Goal: Check status: Check status

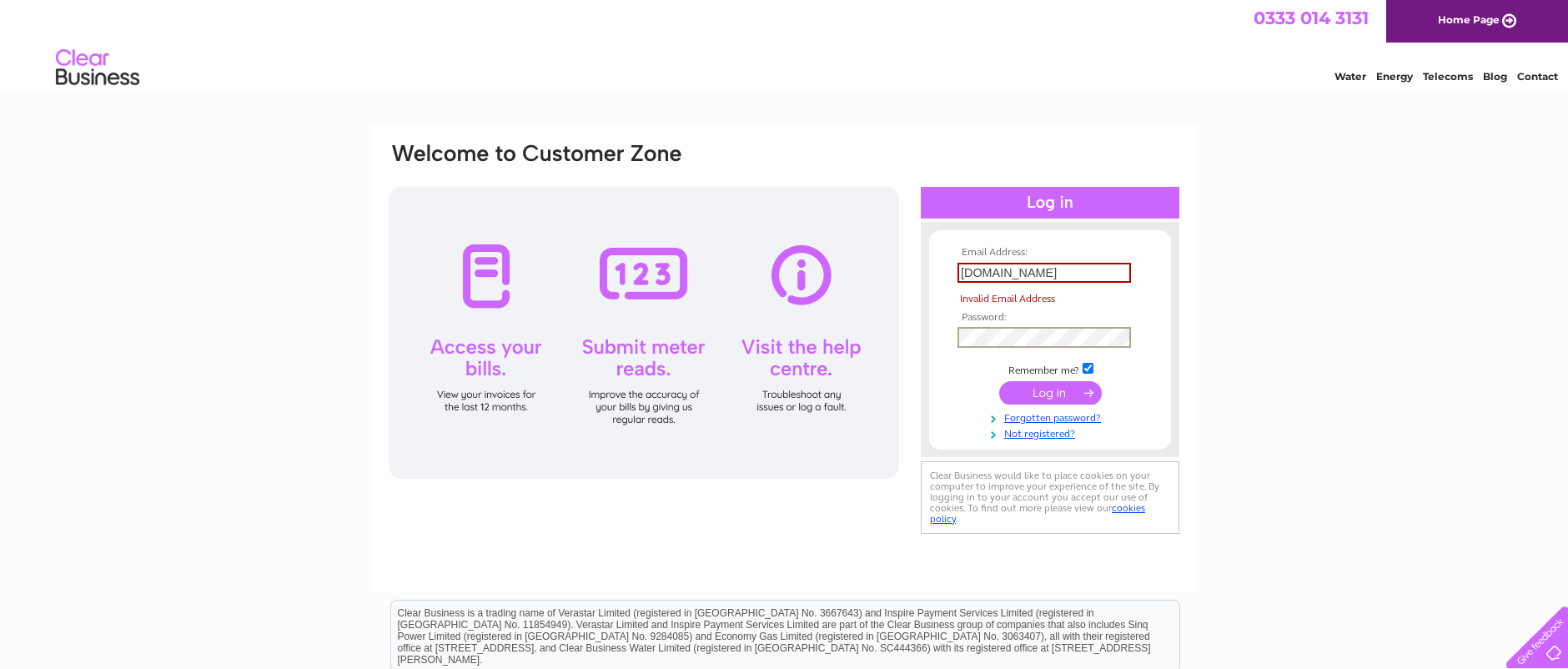
scroll to position [3, 1]
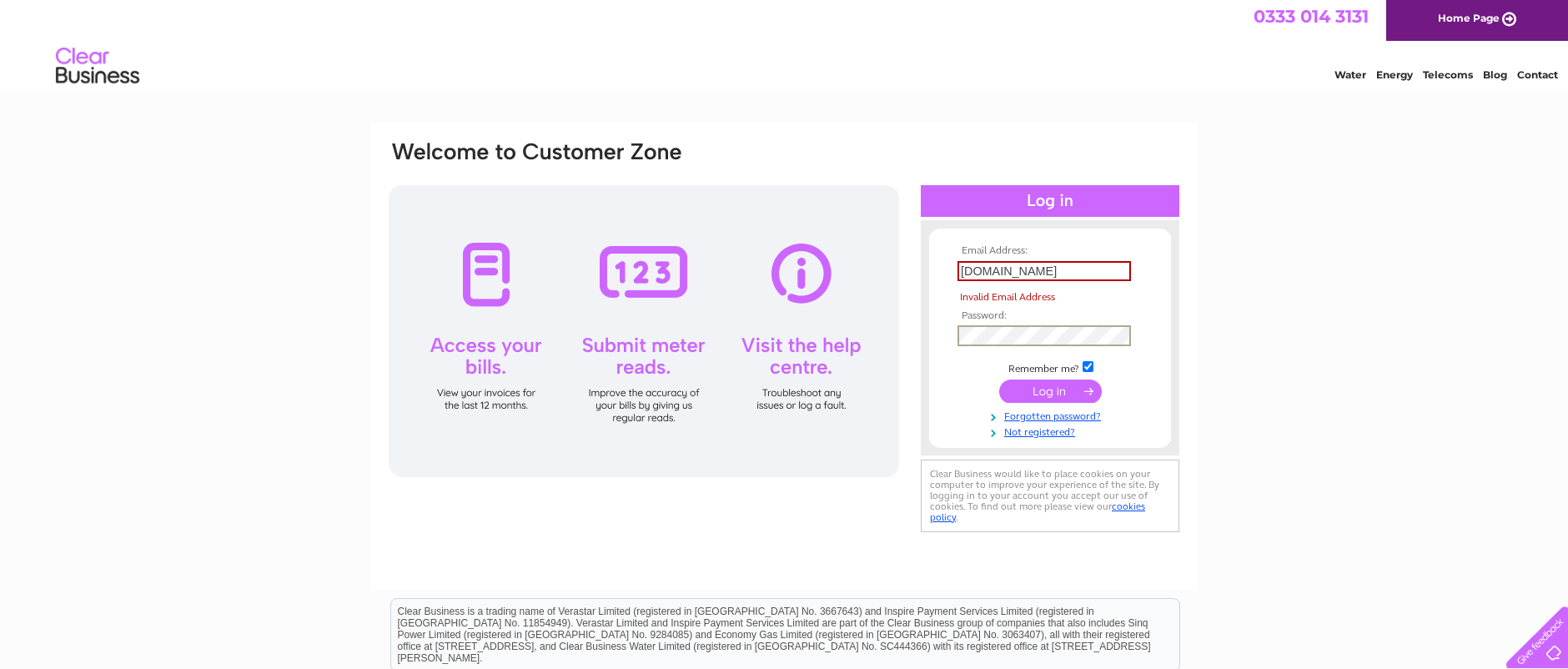
click at [1040, 264] on input "[DOMAIN_NAME]" at bounding box center [1044, 271] width 173 height 20
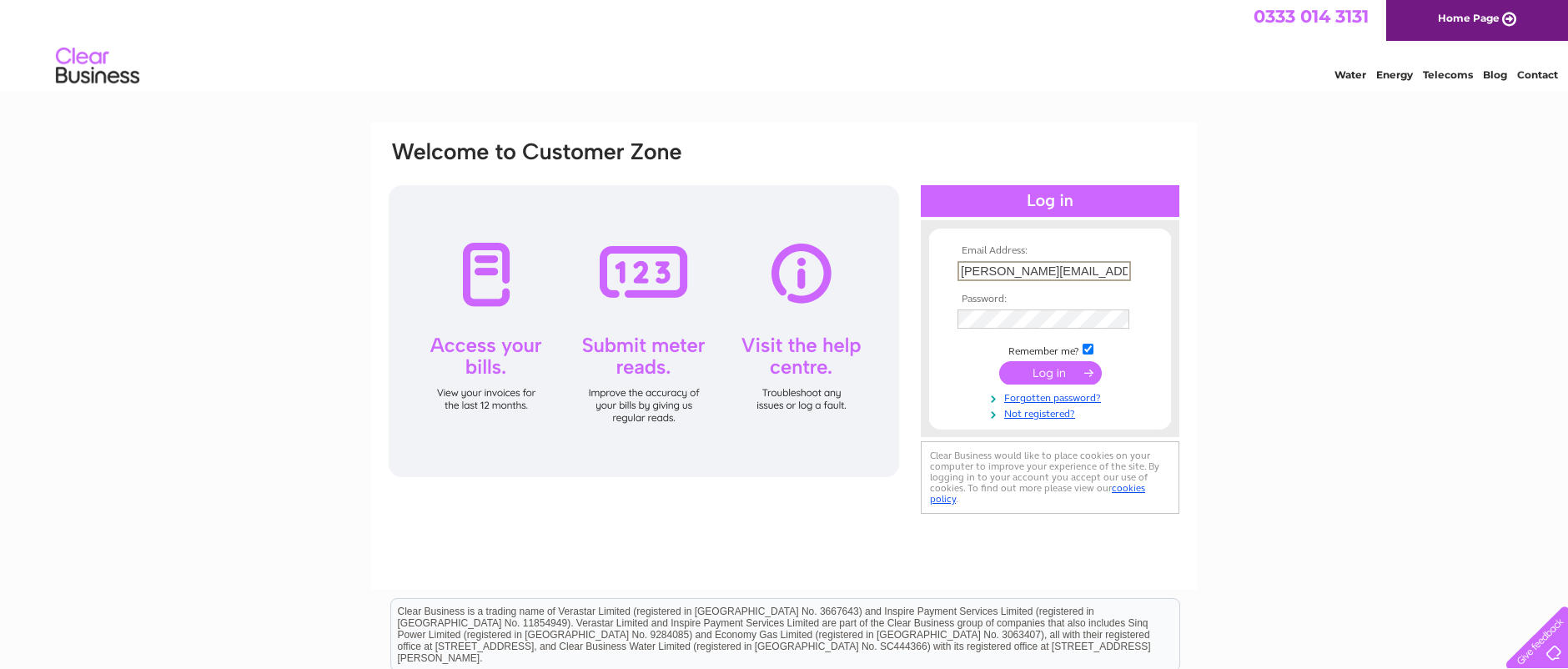
type input "[PERSON_NAME][EMAIL_ADDRESS][DOMAIN_NAME]"
drag, startPoint x: 1260, startPoint y: 366, endPoint x: 1246, endPoint y: 366, distance: 14.0
click at [1260, 366] on div "Email Address: [PERSON_NAME][EMAIL_ADDRESS][DOMAIN_NAME] Password:" at bounding box center [784, 498] width 1568 height 752
click at [1054, 364] on input "submit" at bounding box center [1051, 371] width 103 height 23
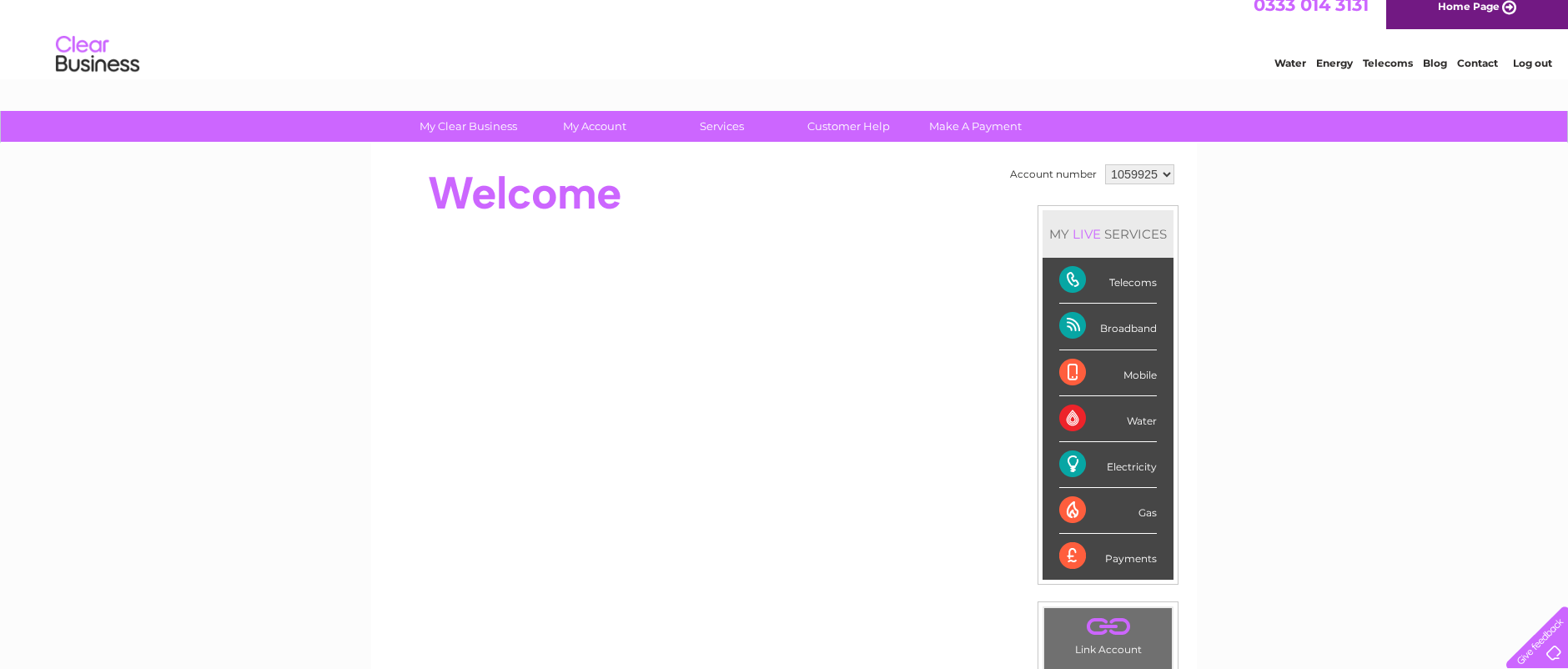
scroll to position [15, 0]
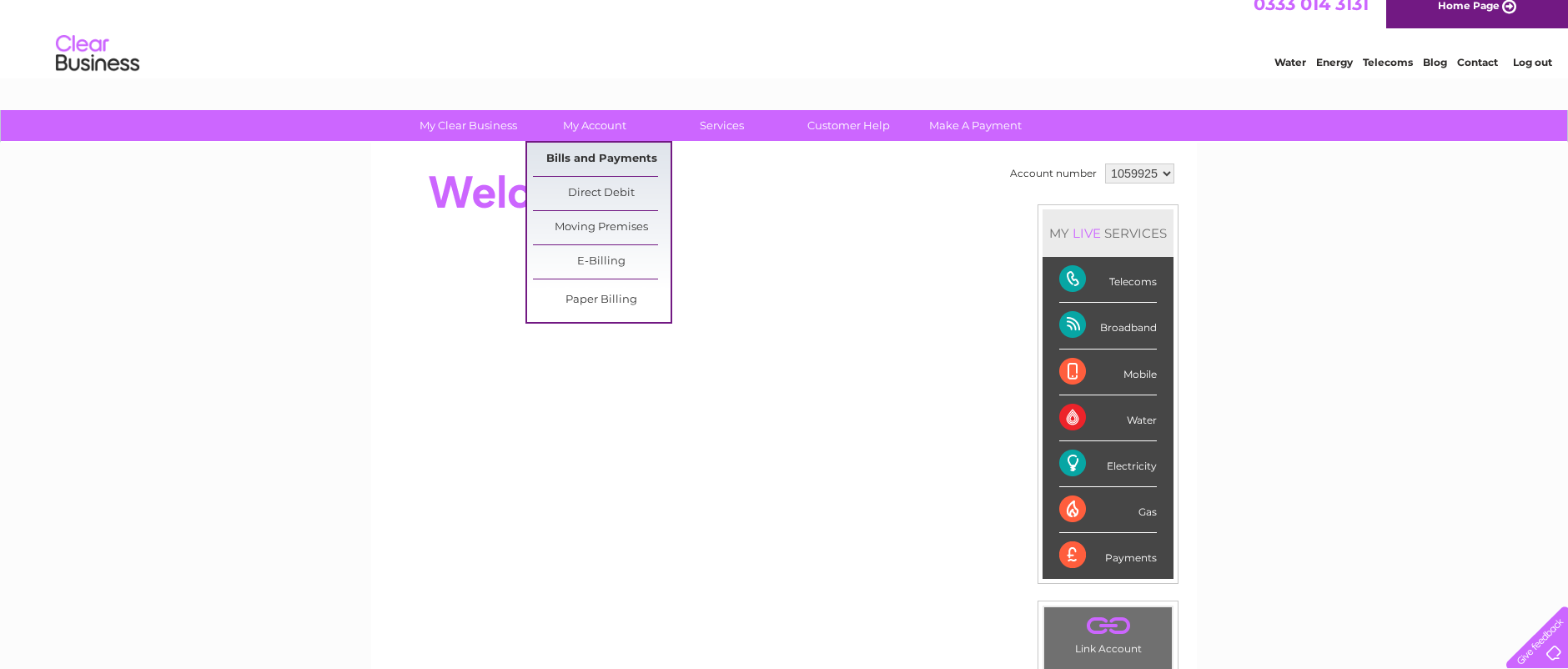
click at [596, 159] on link "Bills and Payments" at bounding box center [601, 160] width 138 height 34
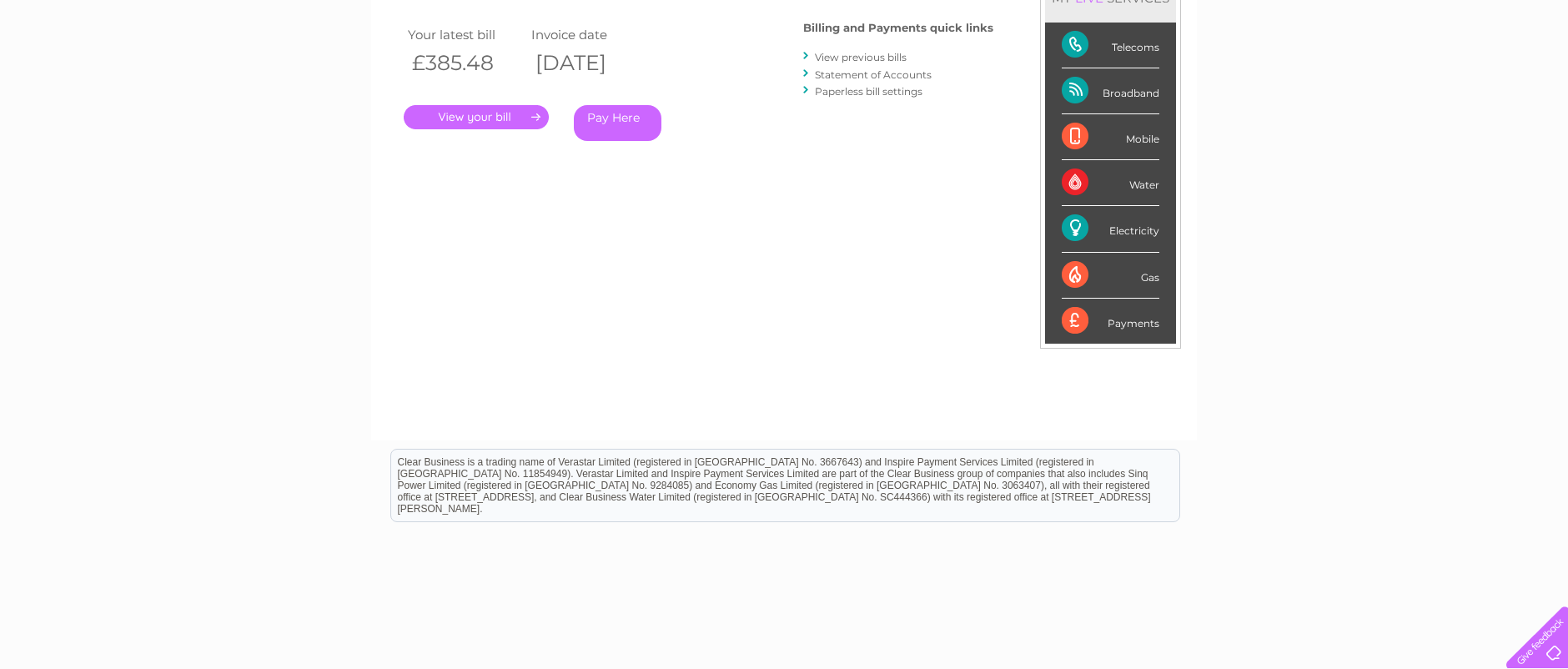
scroll to position [272, 0]
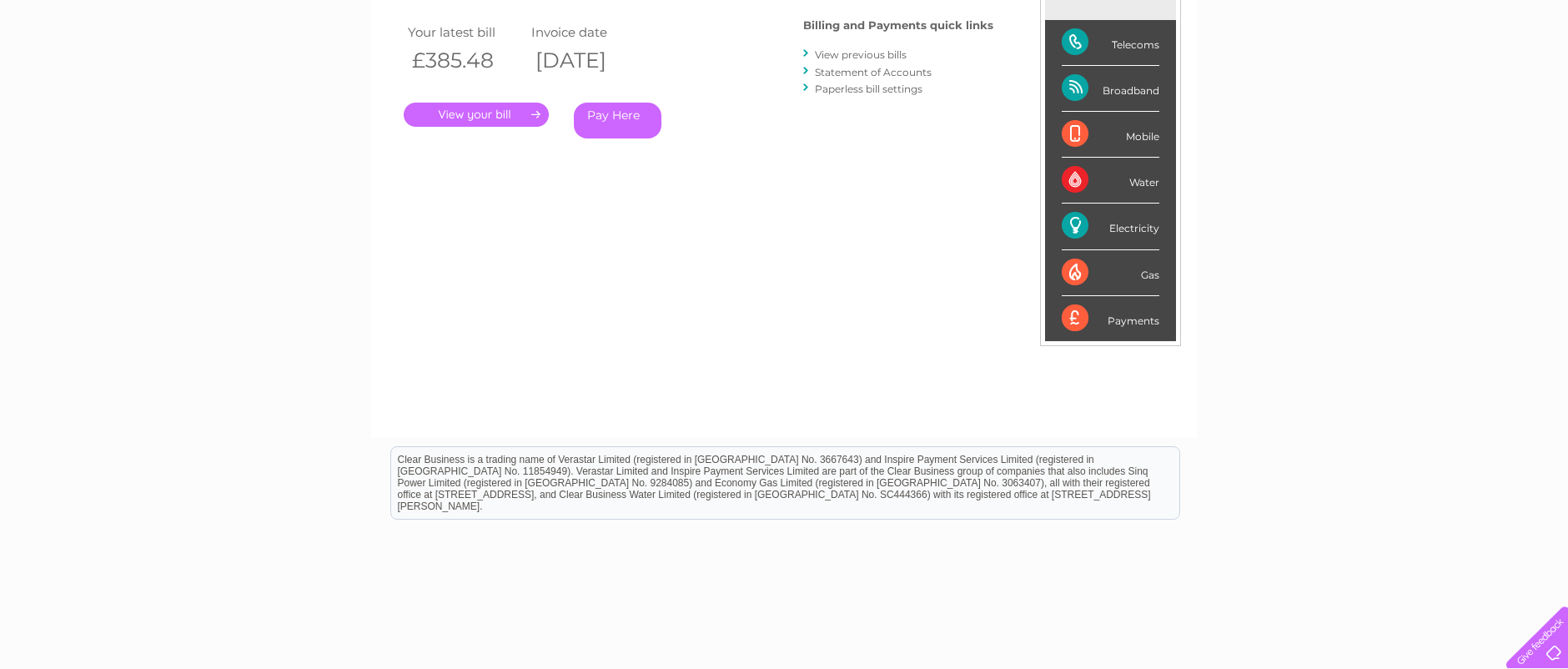
click at [481, 109] on link "." at bounding box center [476, 114] width 145 height 24
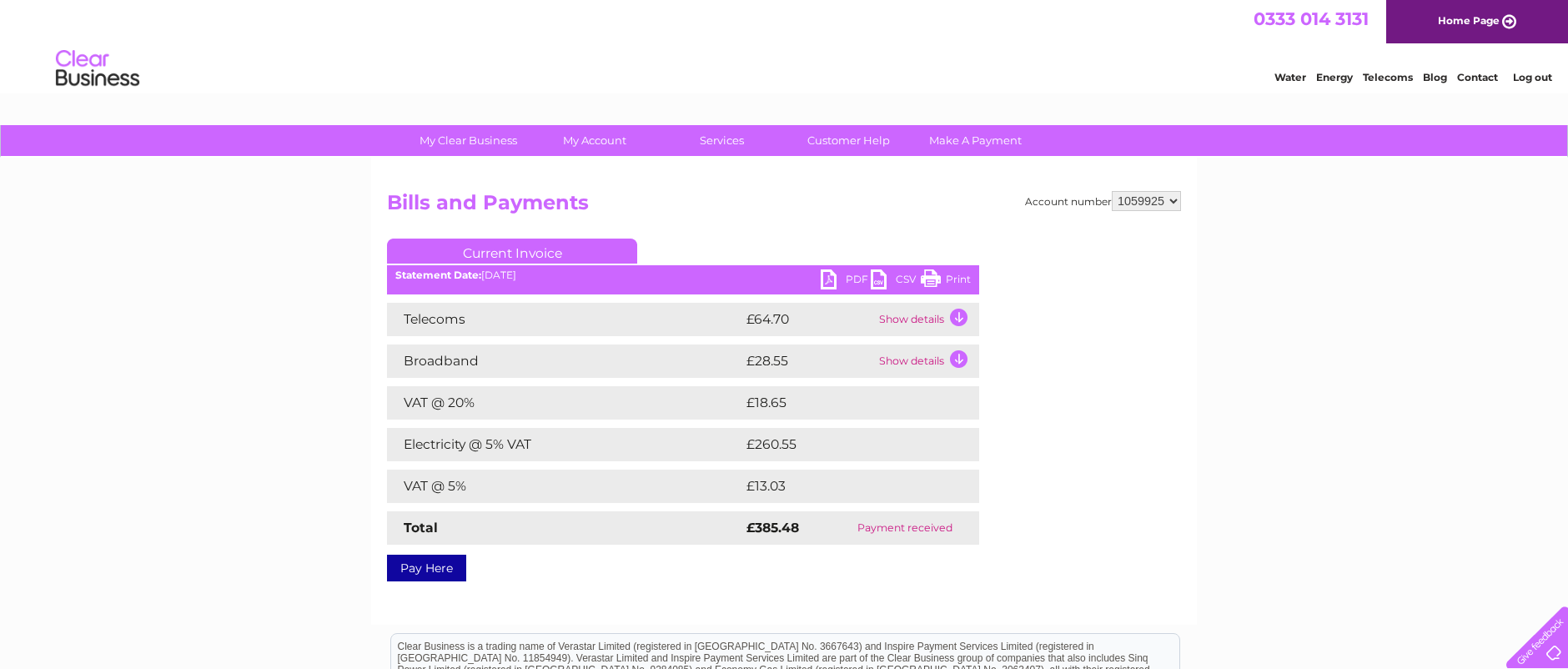
click at [955, 315] on td "Show details" at bounding box center [927, 319] width 104 height 34
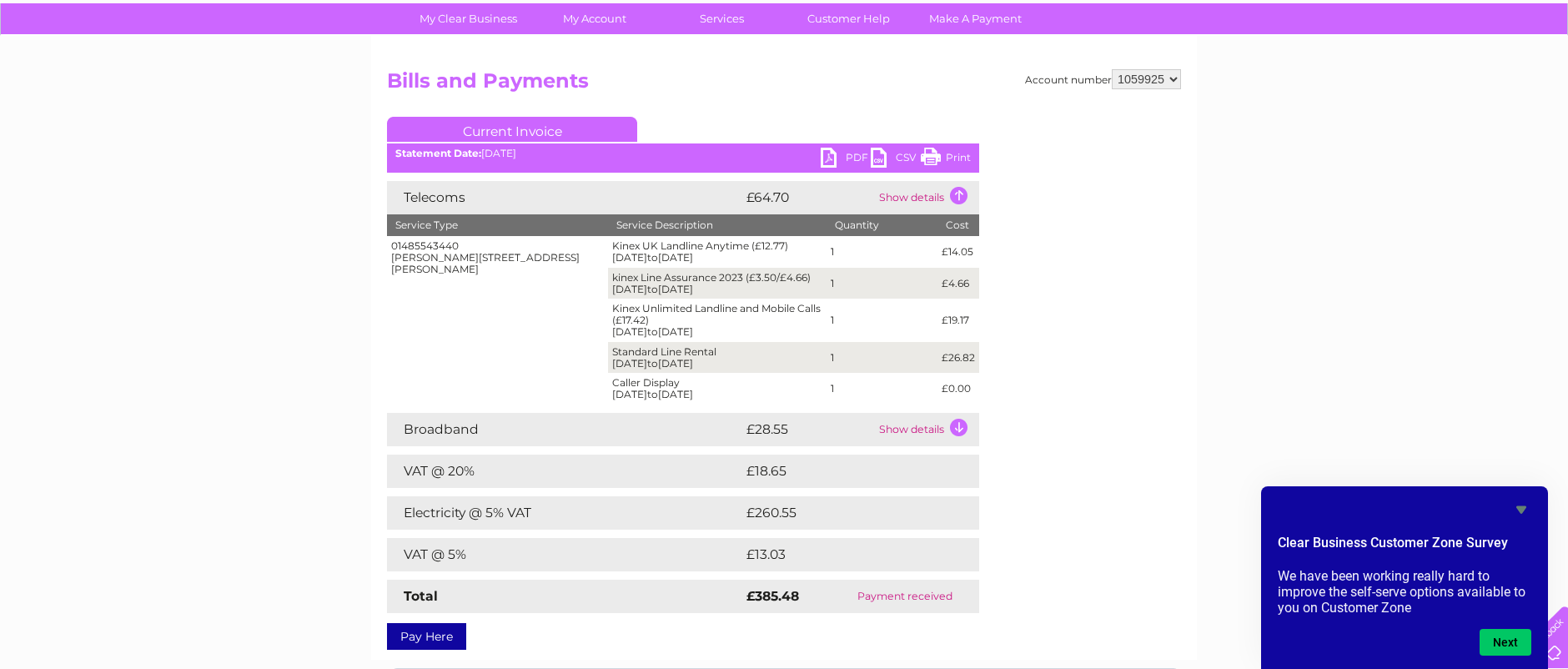
scroll to position [138, 0]
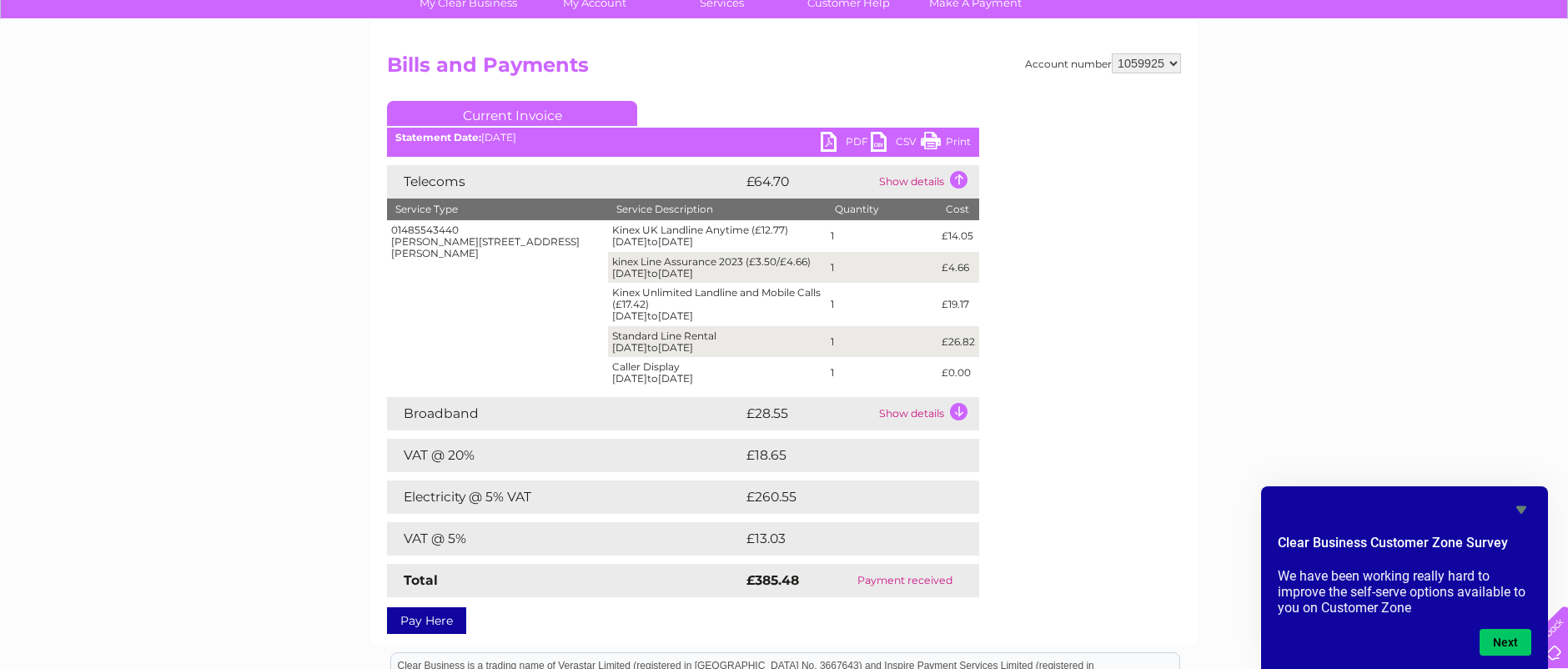
drag, startPoint x: 458, startPoint y: 219, endPoint x: 358, endPoint y: 90, distance: 163.2
click at [458, 220] on td "01485543440 Marsh Farm, Wolferton, King's Lynn, Norfolk, PE31 6HB" at bounding box center [497, 304] width 221 height 169
